Goal: Task Accomplishment & Management: Manage account settings

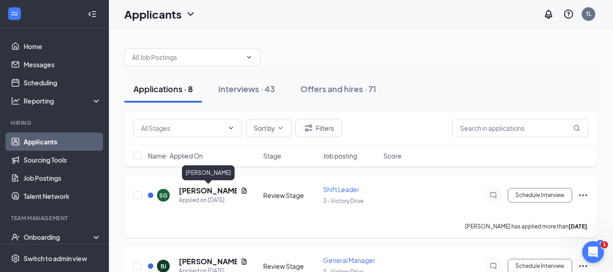
click at [192, 190] on h5 "[PERSON_NAME]" at bounding box center [208, 191] width 58 height 10
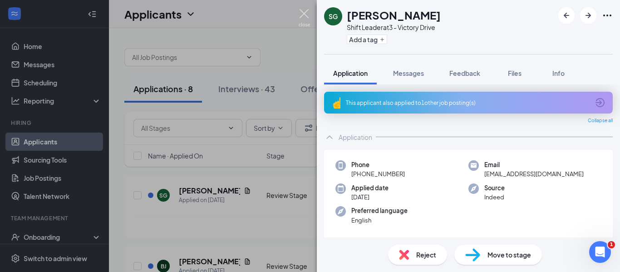
click at [303, 12] on img at bounding box center [304, 18] width 11 height 18
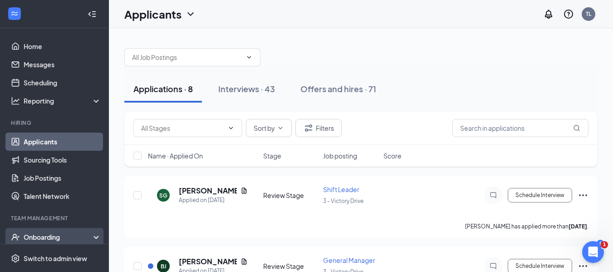
click at [83, 234] on div "Onboarding" at bounding box center [59, 236] width 70 height 9
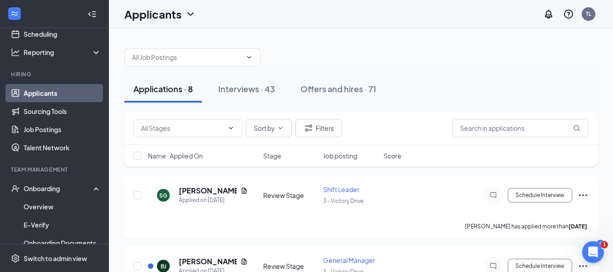
scroll to position [67, 0]
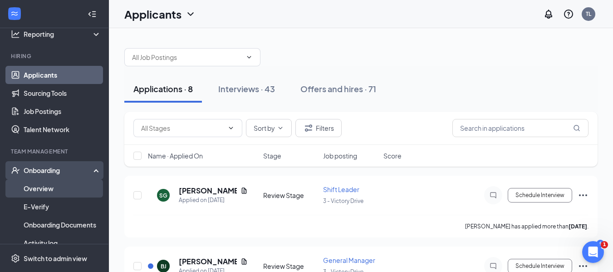
click at [42, 190] on link "Overview" at bounding box center [63, 188] width 78 height 18
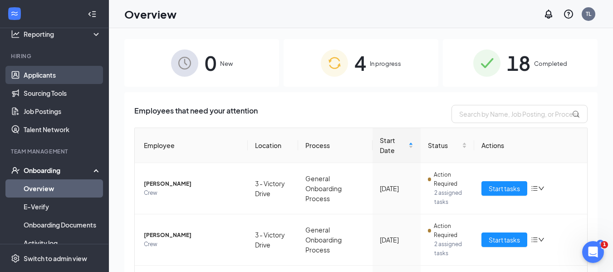
click at [60, 75] on link "Applicants" at bounding box center [63, 75] width 78 height 18
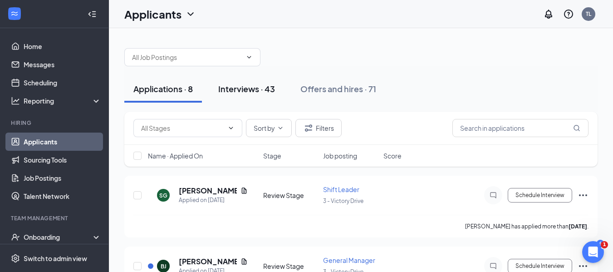
click at [246, 88] on div "Interviews · 43" at bounding box center [246, 88] width 57 height 11
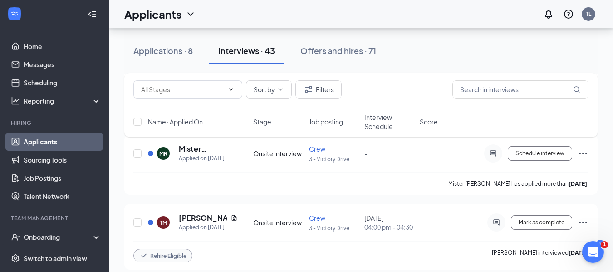
scroll to position [685, 0]
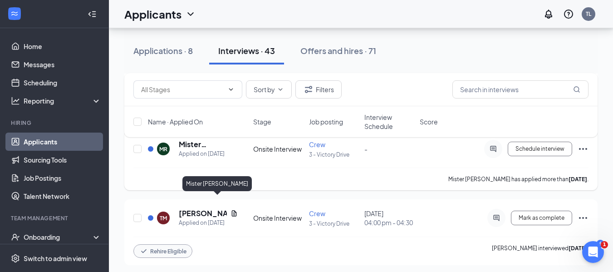
click at [197, 149] on h5 "Mister [PERSON_NAME]" at bounding box center [208, 144] width 59 height 10
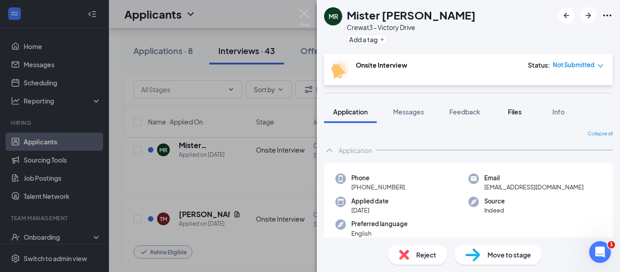
click at [525, 118] on button "Files" at bounding box center [515, 111] width 36 height 23
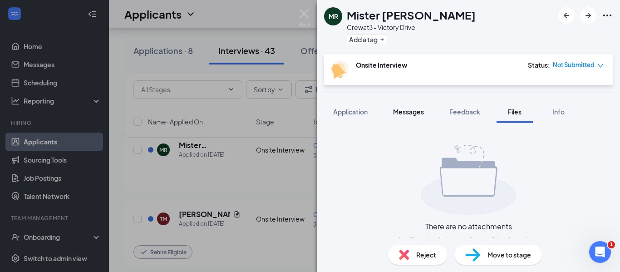
drag, startPoint x: 525, startPoint y: 118, endPoint x: 419, endPoint y: 120, distance: 105.8
click at [419, 120] on div "Application Messages Feedback Files Info" at bounding box center [468, 111] width 289 height 23
click at [361, 109] on span "Application" at bounding box center [350, 112] width 35 height 8
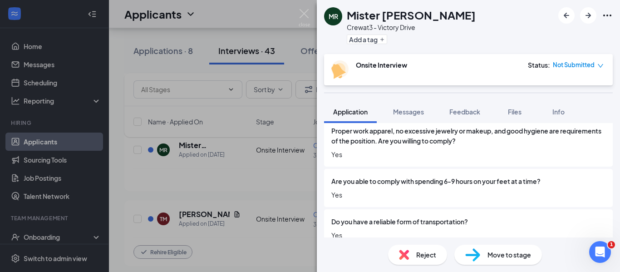
scroll to position [472, 0]
click at [518, 109] on span "Files" at bounding box center [515, 112] width 14 height 8
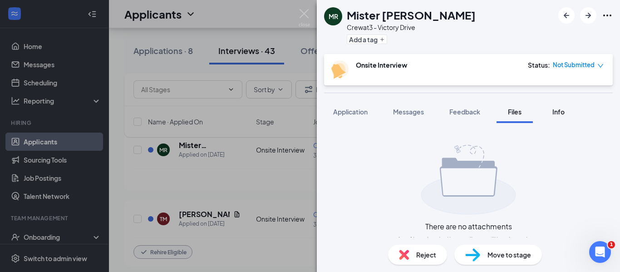
click at [560, 113] on span "Info" at bounding box center [559, 112] width 12 height 8
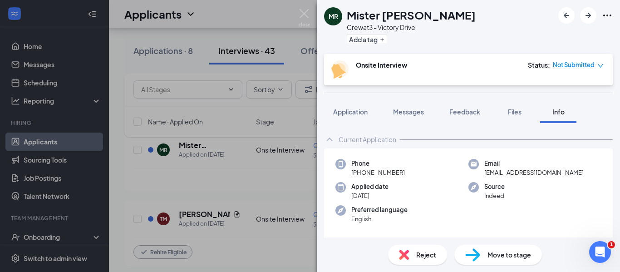
click at [560, 113] on span "Info" at bounding box center [559, 112] width 12 height 8
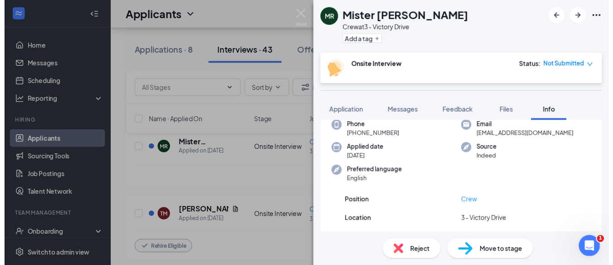
scroll to position [54, 0]
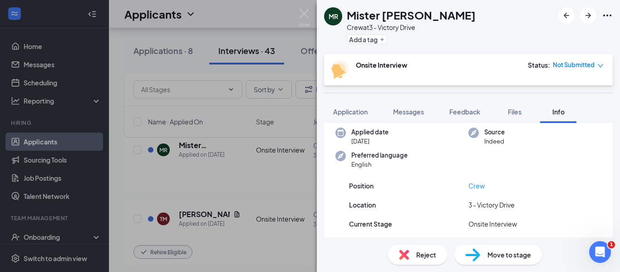
click at [197, 163] on div "MR Mister [PERSON_NAME] Crew at 3 - Victory Drive Add a tag Onsite Interview St…" at bounding box center [310, 136] width 620 height 272
click at [307, 11] on img at bounding box center [304, 18] width 11 height 18
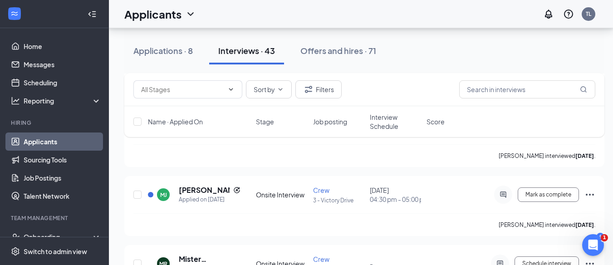
scroll to position [557, 0]
